Goal: Task Accomplishment & Management: Complete application form

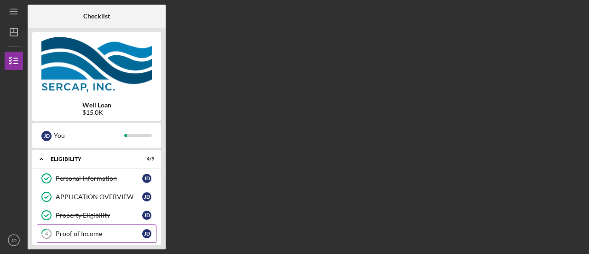
click at [97, 234] on div "Proof of Income" at bounding box center [99, 233] width 87 height 7
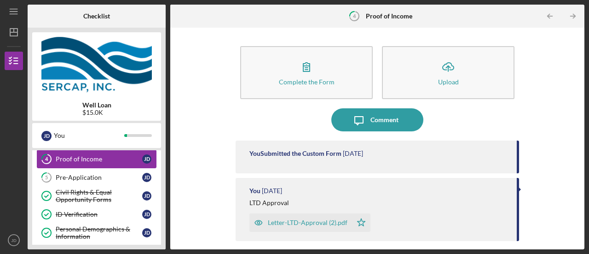
scroll to position [74, 0]
drag, startPoint x: 576, startPoint y: 142, endPoint x: 577, endPoint y: 158, distance: 16.6
click at [577, 158] on div "Complete the Form Form Icon/Upload Upload Icon/Message Comment You Submitted th…" at bounding box center [377, 138] width 405 height 212
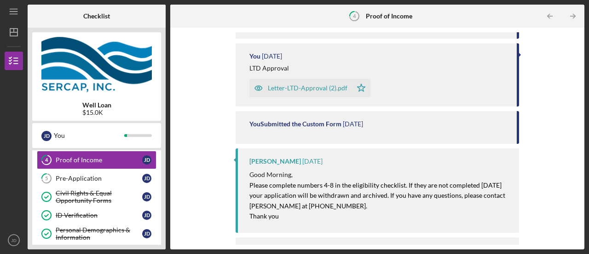
scroll to position [139, 0]
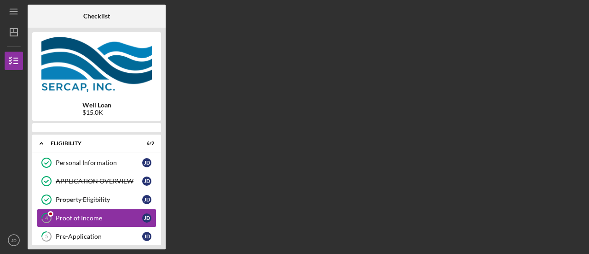
scroll to position [27, 0]
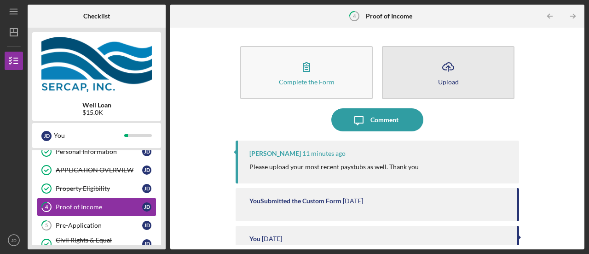
click at [439, 75] on icon "Icon/Upload" at bounding box center [448, 66] width 23 height 23
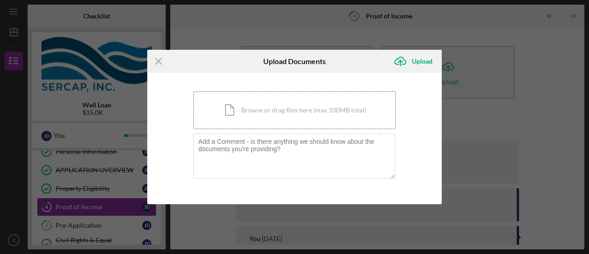
click at [270, 115] on div "Icon/Document Browse or drag files here (max 100MB total) Tap to choose files o…" at bounding box center [294, 110] width 202 height 38
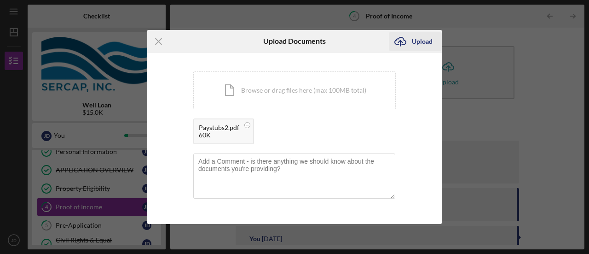
click at [420, 41] on div "Upload" at bounding box center [422, 41] width 21 height 18
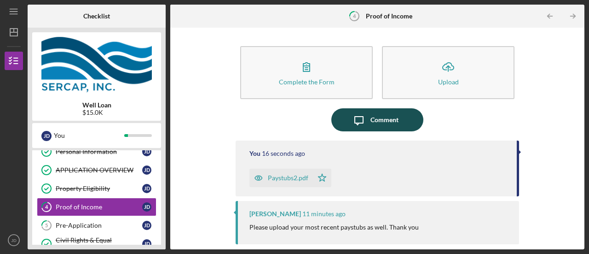
click at [384, 118] on div "Comment" at bounding box center [384, 119] width 28 height 23
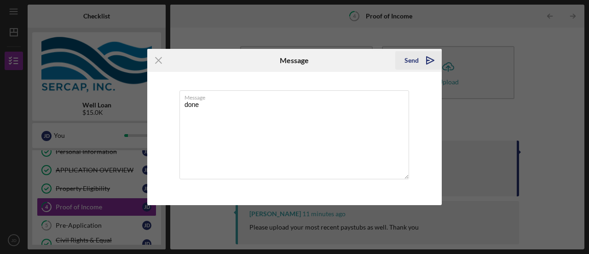
type textarea "done"
click at [409, 64] on div "Send" at bounding box center [411, 60] width 14 height 18
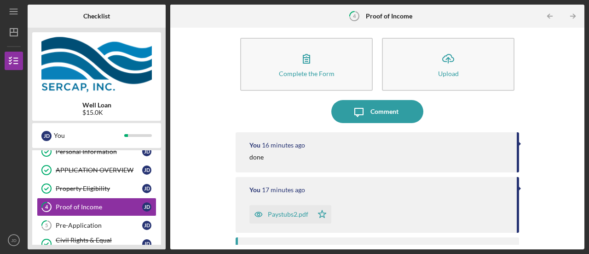
scroll to position [7, 0]
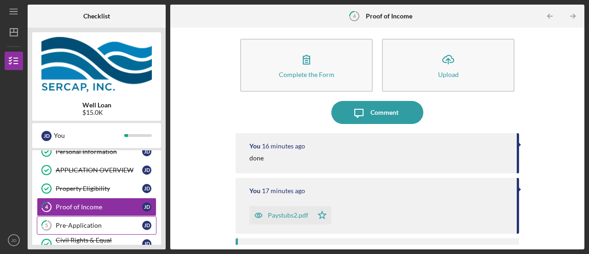
click at [79, 225] on div "Pre-Application" at bounding box center [99, 224] width 87 height 7
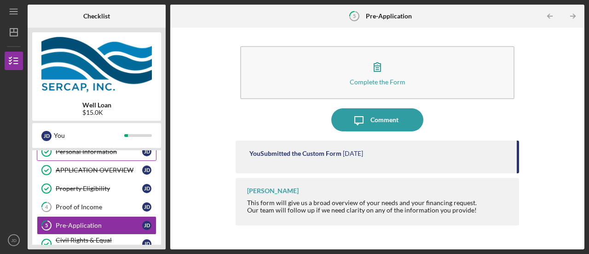
click at [88, 154] on div "Personal Information" at bounding box center [99, 151] width 87 height 7
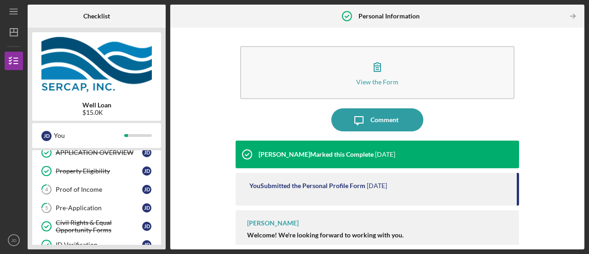
scroll to position [45, 0]
click at [88, 154] on link "APPLICATION OVERVIEW APPLICATION OVERVIEW J D" at bounding box center [97, 151] width 120 height 18
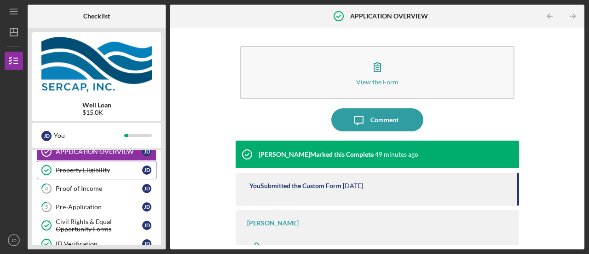
click at [88, 170] on div "Property Eligibility" at bounding box center [99, 169] width 87 height 7
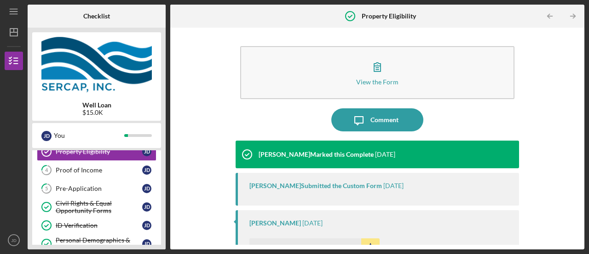
scroll to position [45, 0]
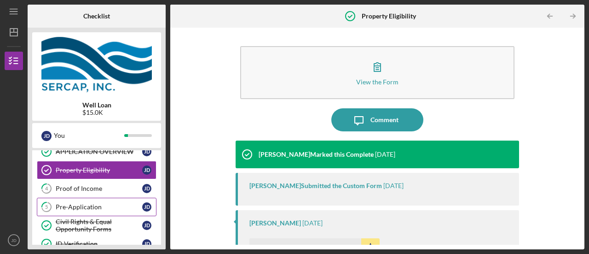
click at [79, 207] on div "Pre-Application" at bounding box center [99, 206] width 87 height 7
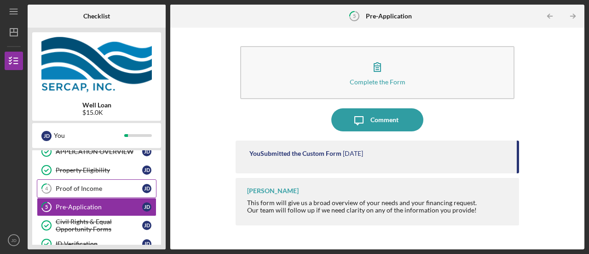
click at [97, 186] on div "Proof of Income" at bounding box center [99, 188] width 87 height 7
